Goal: Information Seeking & Learning: Learn about a topic

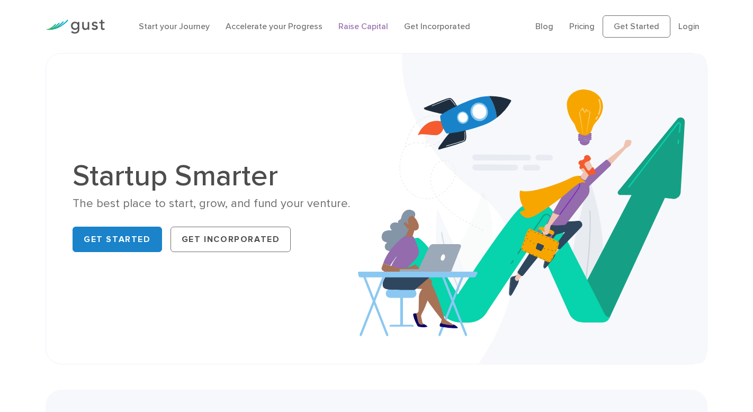
click at [351, 25] on link "Raise Capital" at bounding box center [363, 26] width 50 height 10
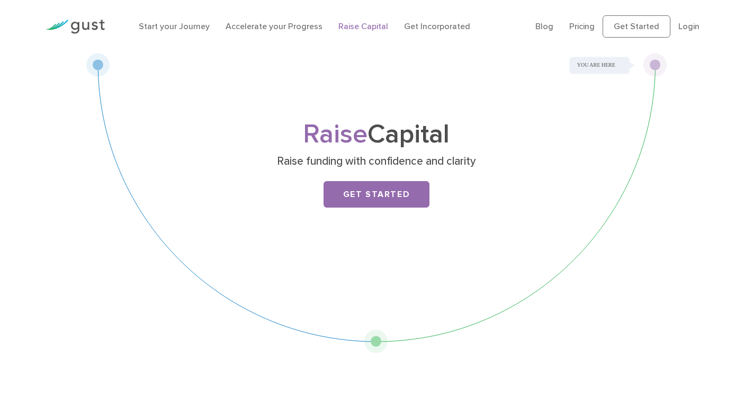
click at [347, 24] on link "Raise Capital" at bounding box center [363, 26] width 50 height 10
click at [353, 24] on link "Raise Capital" at bounding box center [363, 26] width 50 height 10
click at [694, 26] on link "Login" at bounding box center [688, 26] width 21 height 10
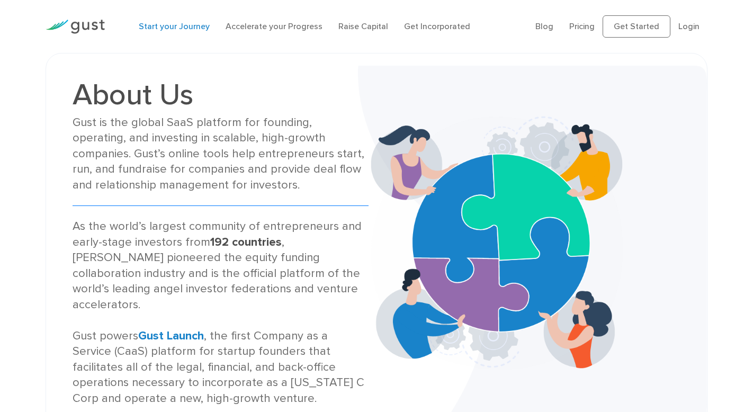
click at [194, 25] on link "Start your Journey" at bounding box center [174, 26] width 71 height 10
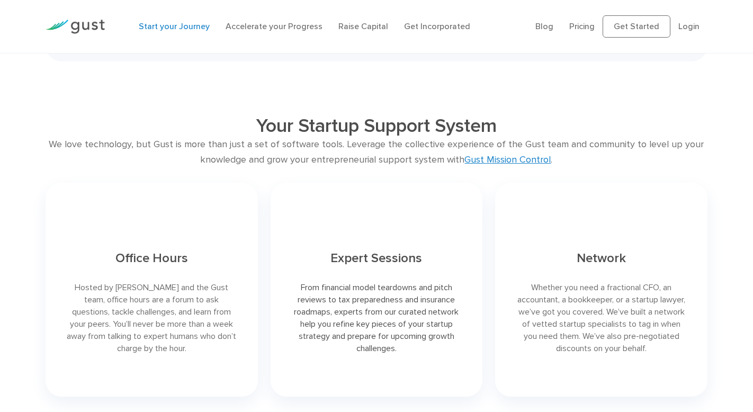
scroll to position [1980, 0]
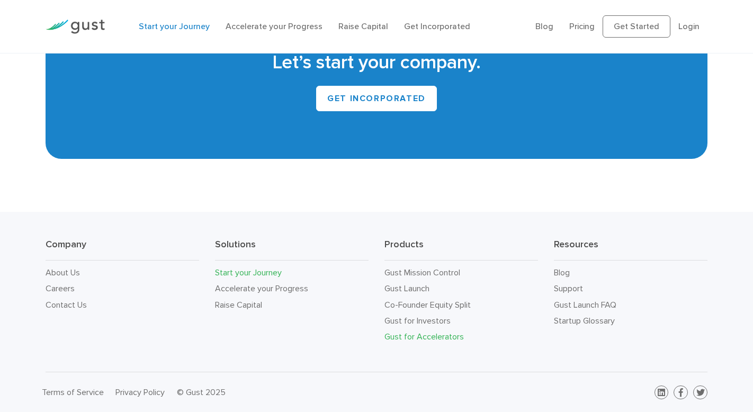
click at [410, 335] on link "Gust for Accelerators" at bounding box center [423, 336] width 79 height 10
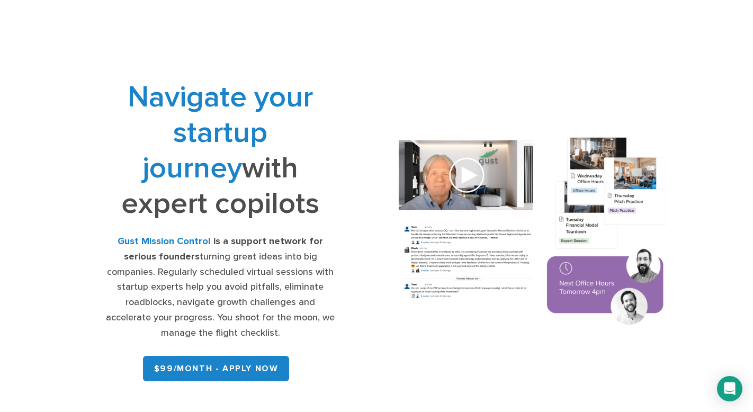
click at [488, 85] on div "Navigate your startup journey with expert copilots Gust Mission Control is a su…" at bounding box center [376, 232] width 625 height 306
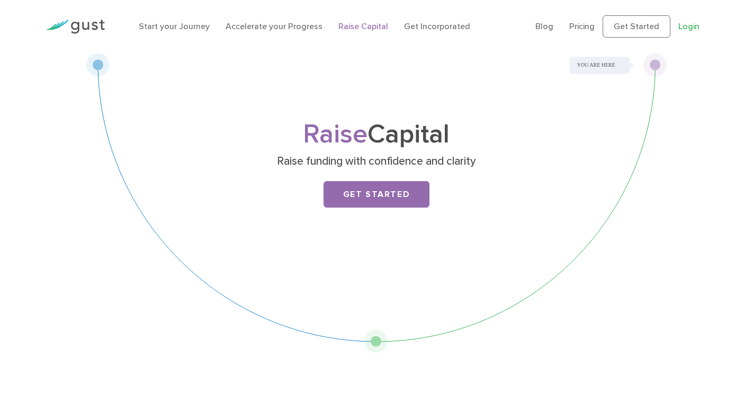
click at [687, 25] on link "Login" at bounding box center [688, 26] width 21 height 10
